Goal: Task Accomplishment & Management: Use online tool/utility

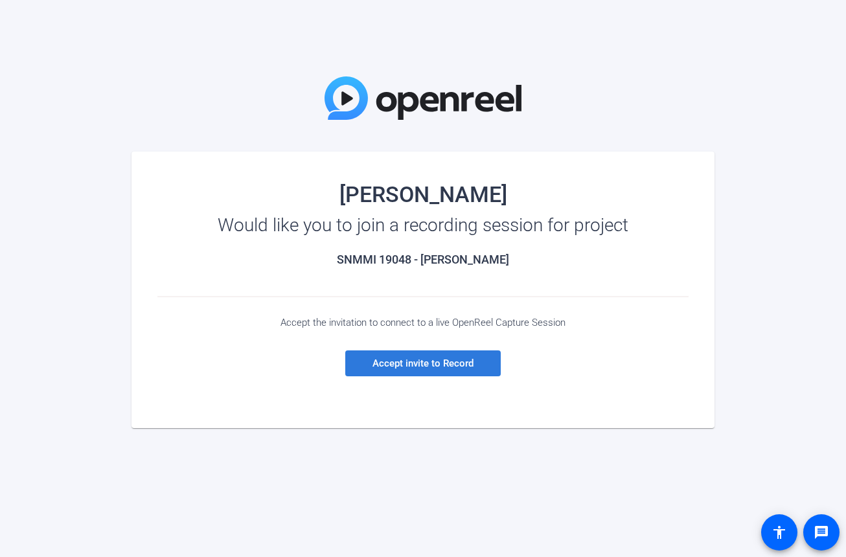
click at [421, 367] on span "Accept invite to Record" at bounding box center [422, 363] width 101 height 12
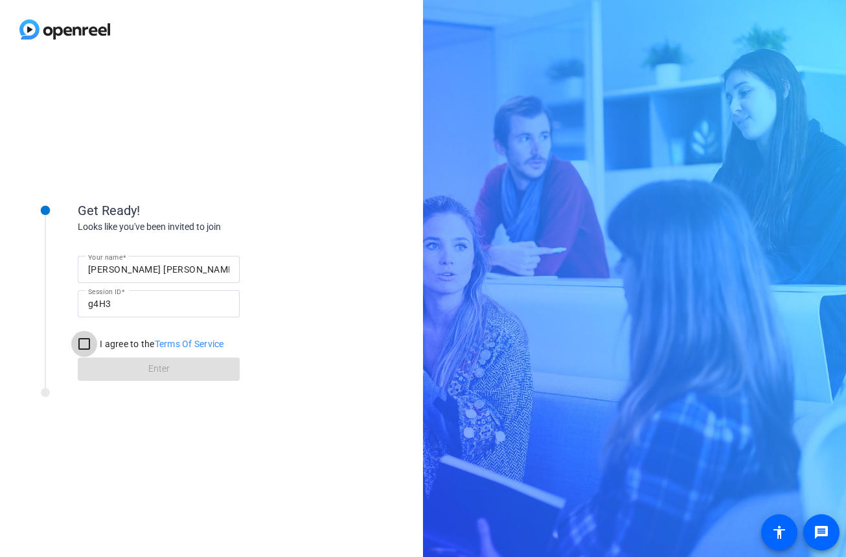
click at [87, 338] on input "I agree to the Terms Of Service" at bounding box center [84, 344] width 26 height 26
checkbox input "true"
click at [141, 372] on span at bounding box center [159, 368] width 162 height 31
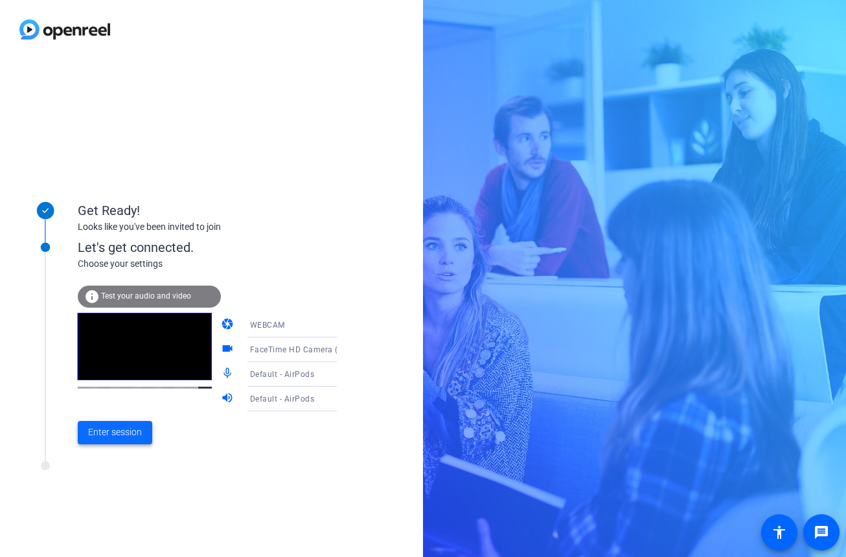
click at [122, 436] on span "Enter session" at bounding box center [115, 432] width 54 height 14
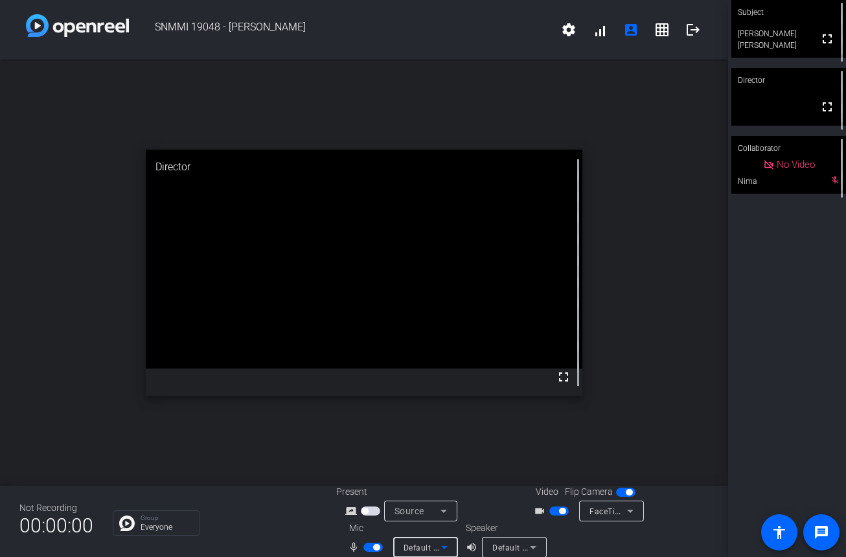
click at [443, 550] on icon at bounding box center [444, 547] width 16 height 16
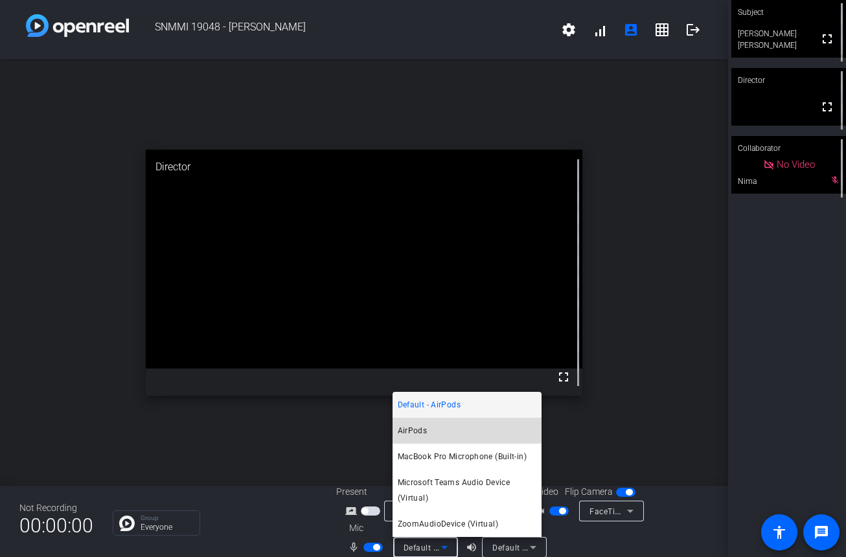
click at [432, 429] on mat-option "AirPods" at bounding box center [466, 431] width 149 height 26
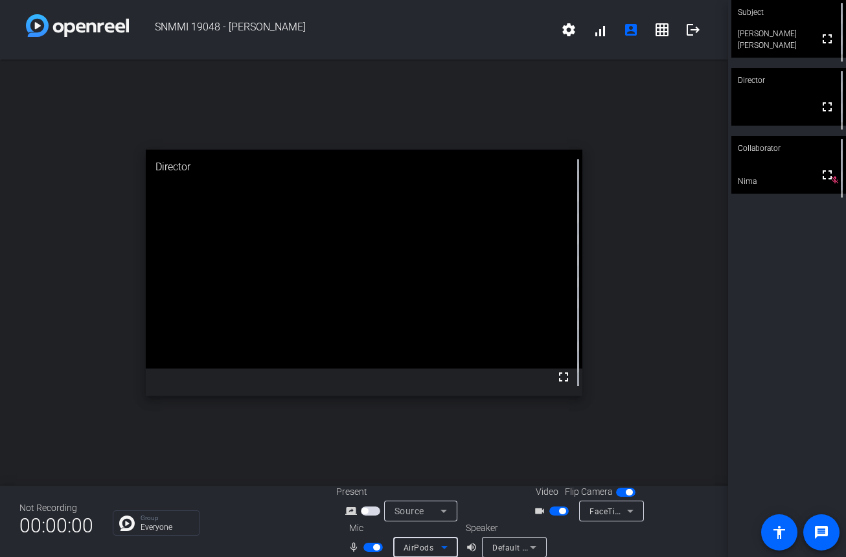
click at [523, 542] on span "Default - AirPods" at bounding box center [524, 547] width 65 height 10
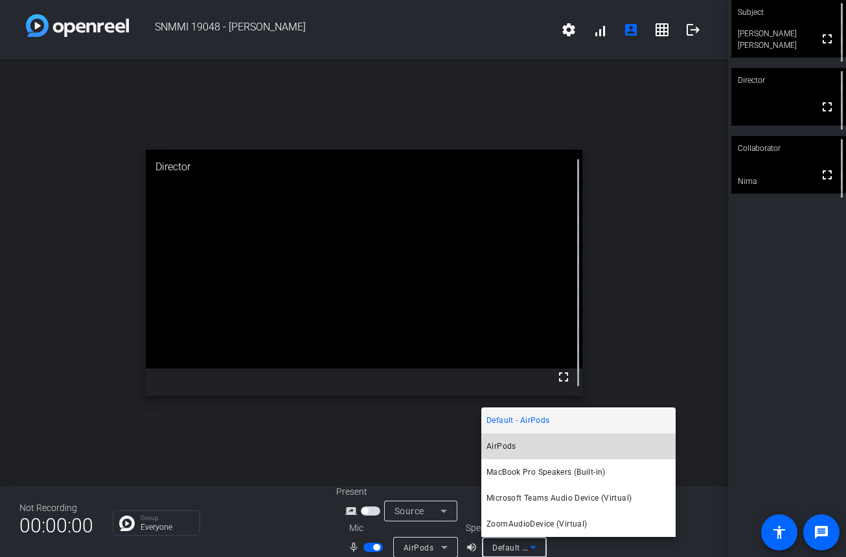
click at [519, 444] on mat-option "AirPods" at bounding box center [578, 446] width 194 height 26
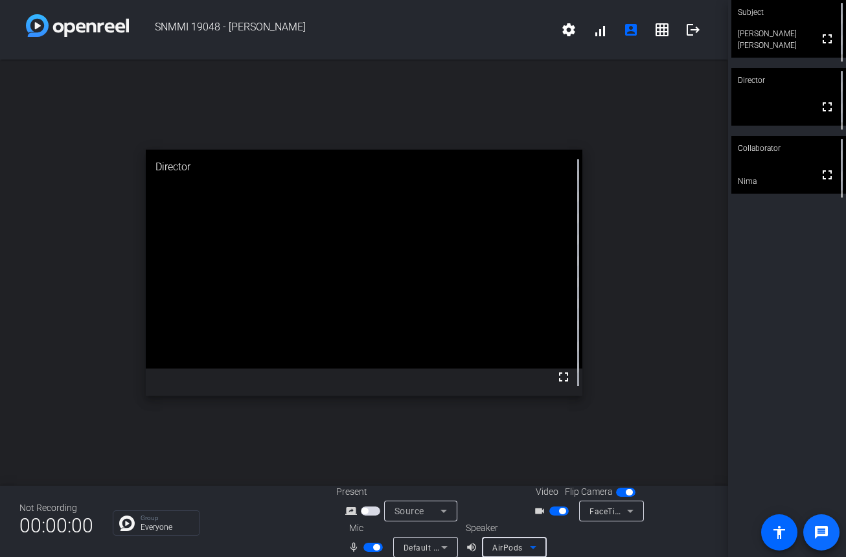
click at [830, 529] on span at bounding box center [820, 532] width 31 height 31
click at [765, 165] on video at bounding box center [788, 165] width 115 height 58
drag, startPoint x: 780, startPoint y: 155, endPoint x: 778, endPoint y: 125, distance: 30.5
click at [778, 125] on div "Subject fullscreen [PERSON_NAME] [PERSON_NAME] Director fullscreen Collaborator…" at bounding box center [787, 278] width 118 height 557
click at [774, 165] on video at bounding box center [788, 165] width 113 height 57
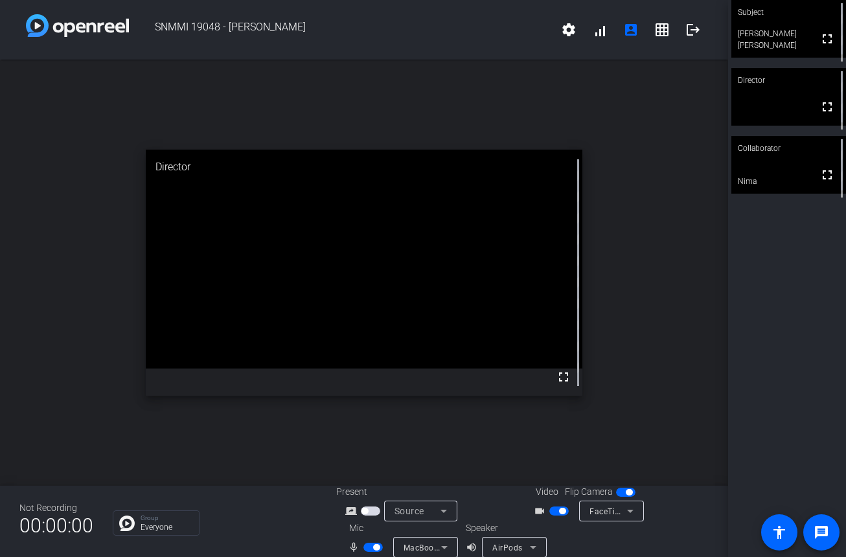
click at [762, 153] on div "Collaborator" at bounding box center [788, 148] width 115 height 25
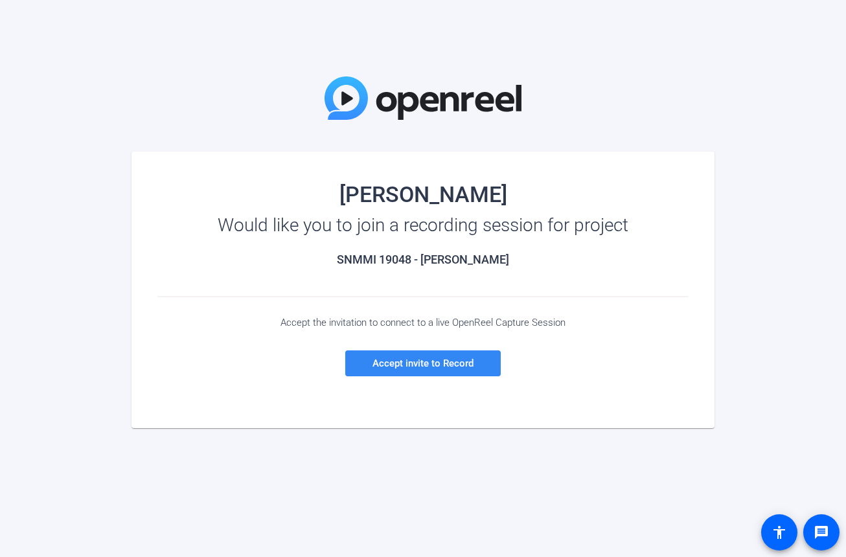
click at [459, 359] on span "Accept invite to Record" at bounding box center [422, 363] width 101 height 12
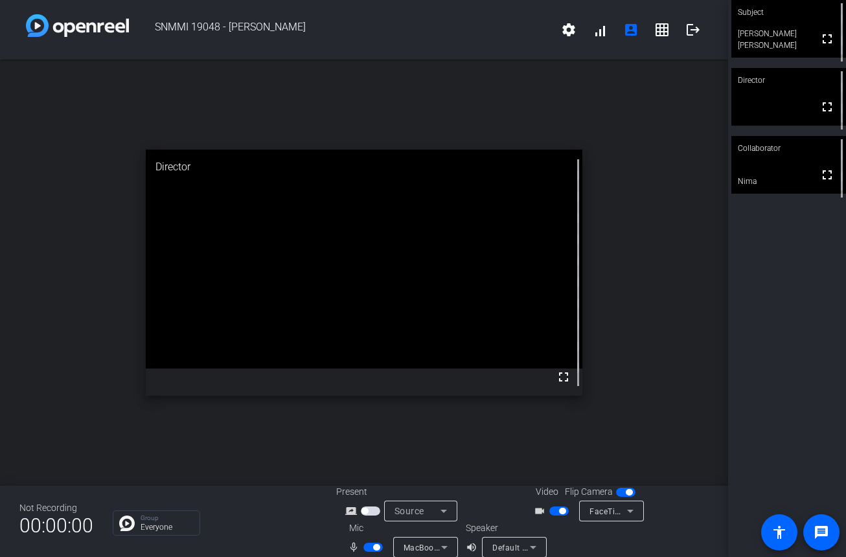
click at [437, 554] on icon at bounding box center [444, 547] width 16 height 16
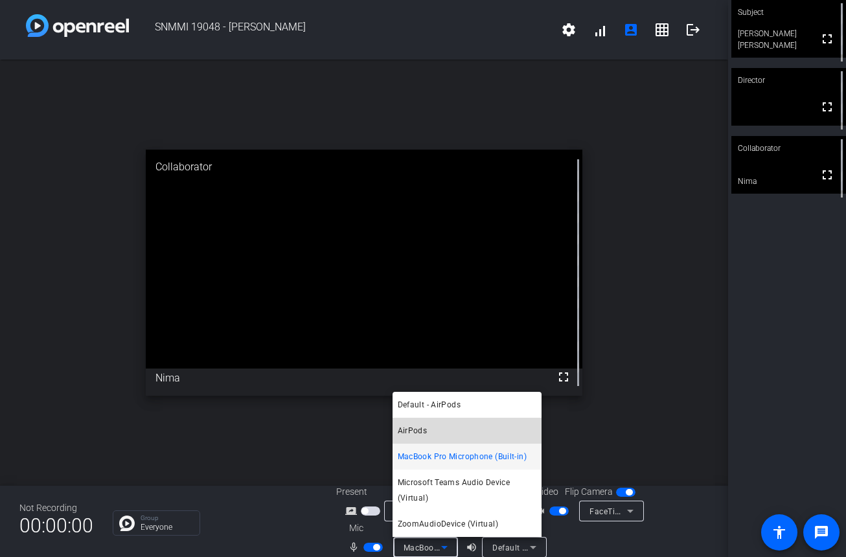
click at [427, 426] on mat-option "AirPods" at bounding box center [466, 431] width 149 height 26
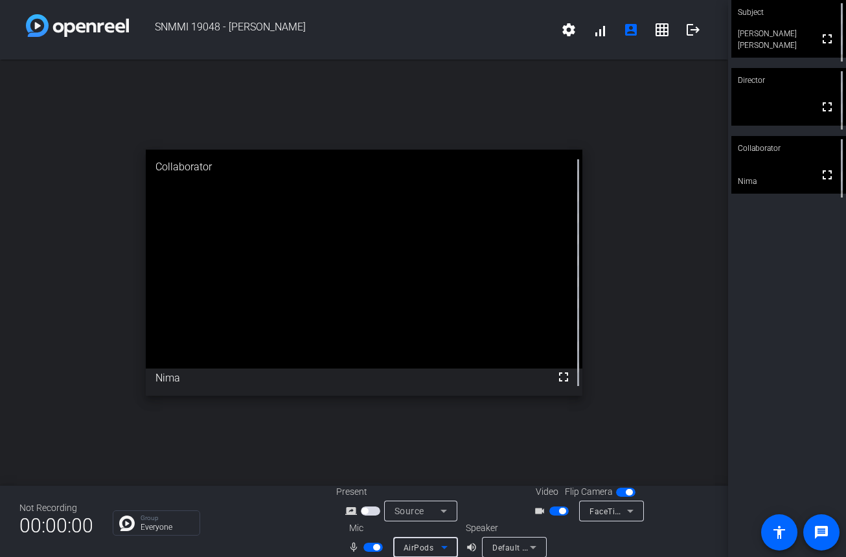
click at [499, 546] on span "Default - AirPods" at bounding box center [524, 547] width 65 height 10
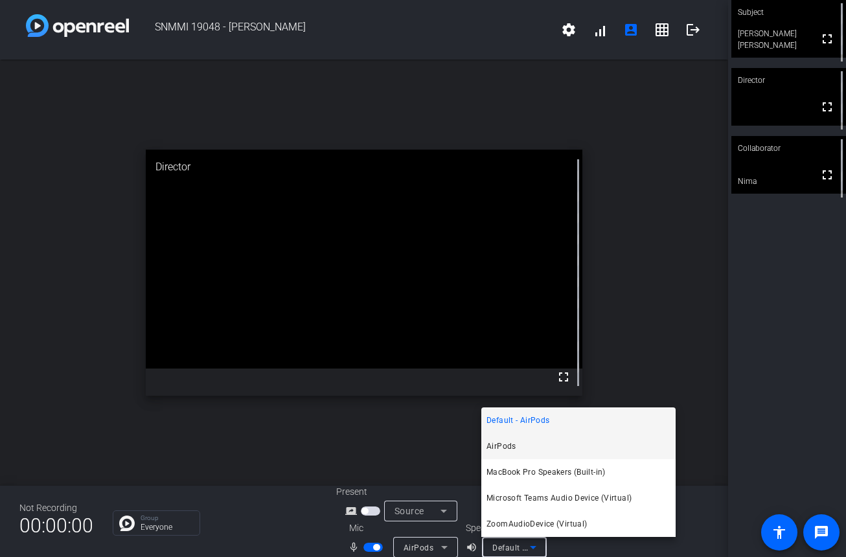
click at [513, 443] on span "AirPods" at bounding box center [501, 446] width 30 height 16
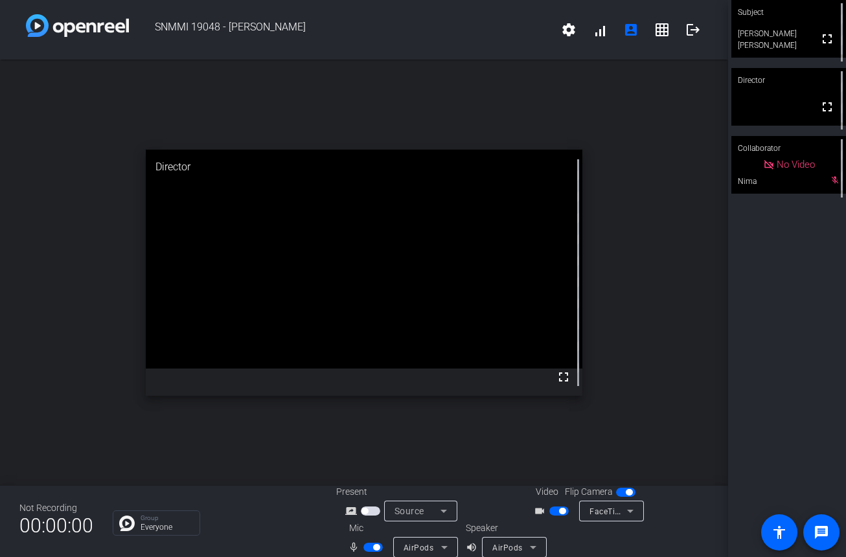
click at [83, 41] on div "SNMMI 19048 - Mary Ellen Koran settings signal_cellular_alt account_box grid_on…" at bounding box center [364, 30] width 728 height 60
